Goal: Task Accomplishment & Management: Manage account settings

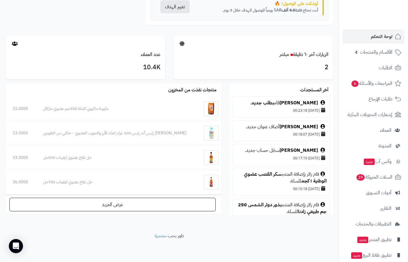
scroll to position [23, 0]
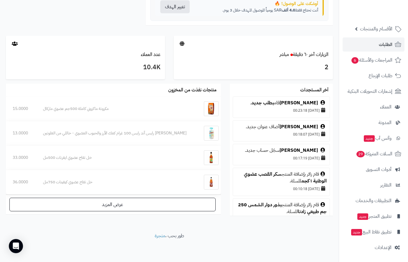
click at [382, 46] on span "الطلبات" at bounding box center [386, 44] width 14 height 8
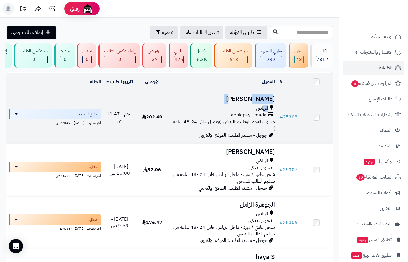
click at [264, 108] on td "[PERSON_NAME] الرياض applepay - mada مندوب القمم الوطنية بالرياض (توصيل خلال 24…" at bounding box center [223, 117] width 109 height 52
click at [266, 103] on h3 "[PERSON_NAME]" at bounding box center [223, 99] width 104 height 7
click at [267, 103] on h3 "[PERSON_NAME]" at bounding box center [223, 99] width 104 height 7
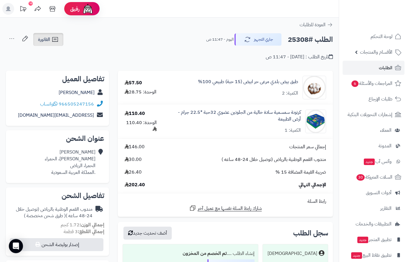
click at [53, 38] on icon at bounding box center [55, 39] width 7 height 7
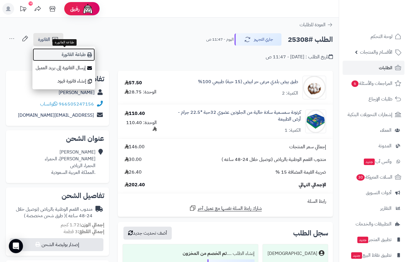
click at [70, 55] on link "طباعة الفاتورة" at bounding box center [63, 54] width 63 height 13
